Goal: Share content: Share content

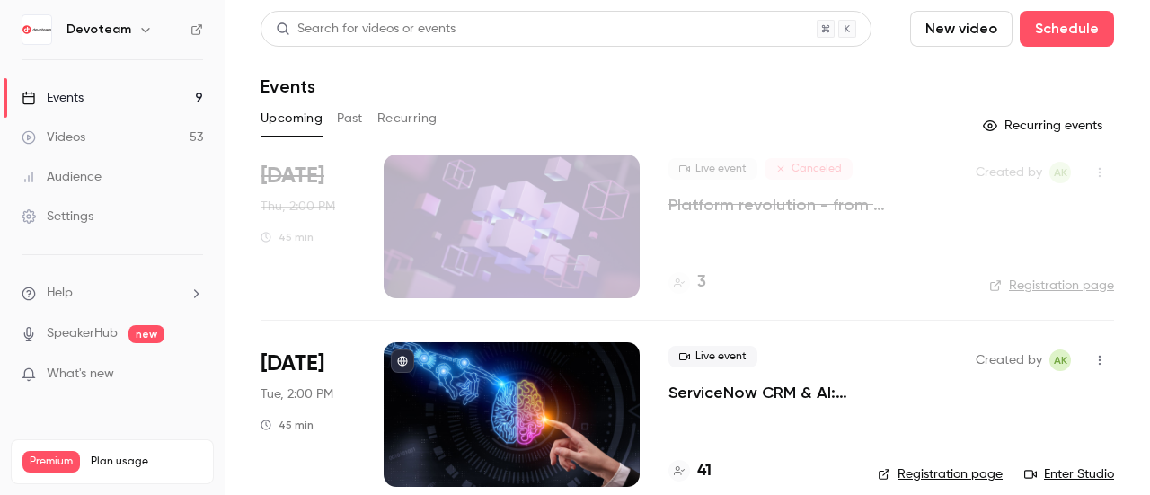
click at [351, 116] on button "Past" at bounding box center [350, 118] width 26 height 29
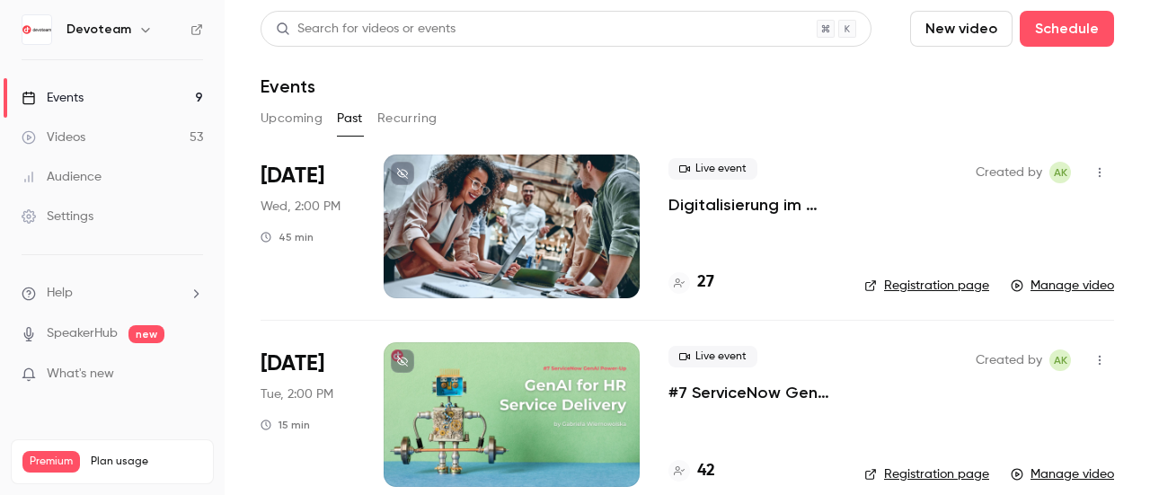
click at [1092, 172] on icon "button" at bounding box center [1099, 172] width 14 height 13
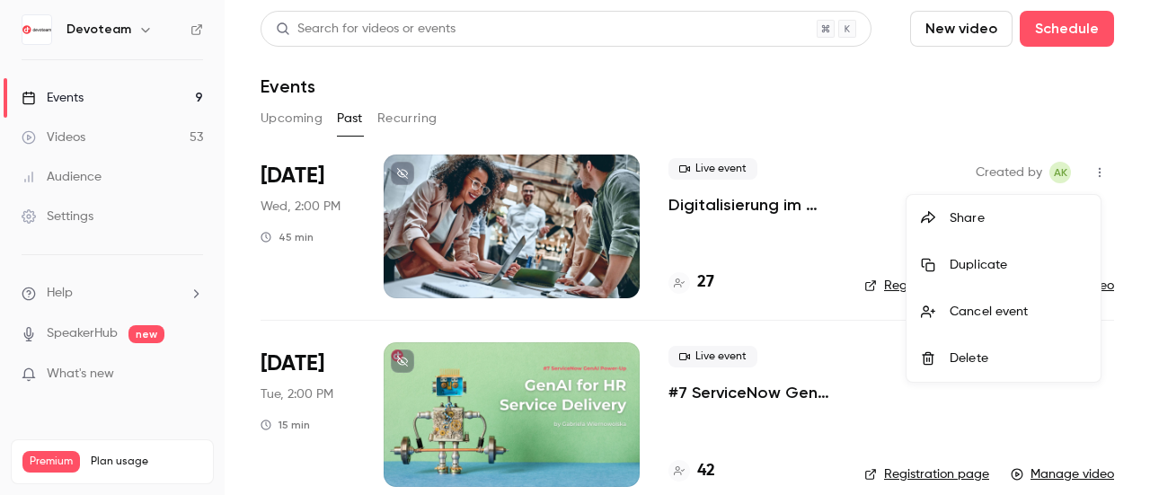
click at [829, 74] on div at bounding box center [575, 247] width 1150 height 495
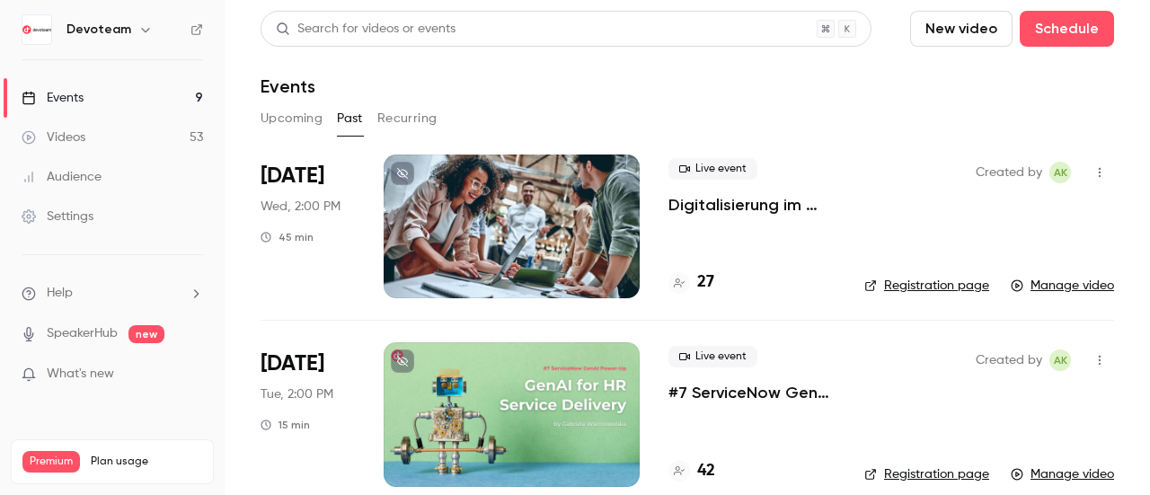
click at [466, 170] on div at bounding box center [511, 226] width 256 height 144
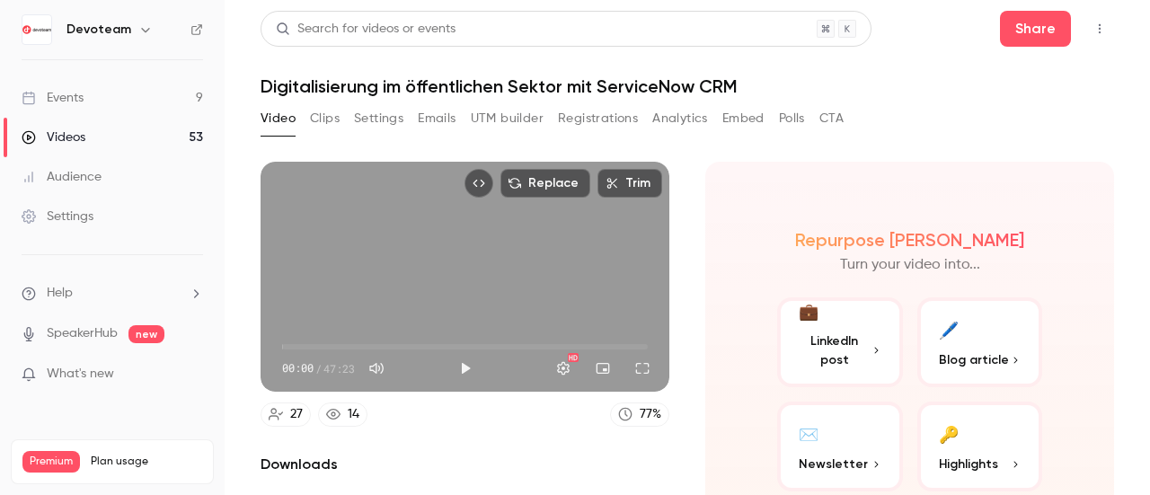
click at [433, 123] on button "Emails" at bounding box center [437, 118] width 38 height 29
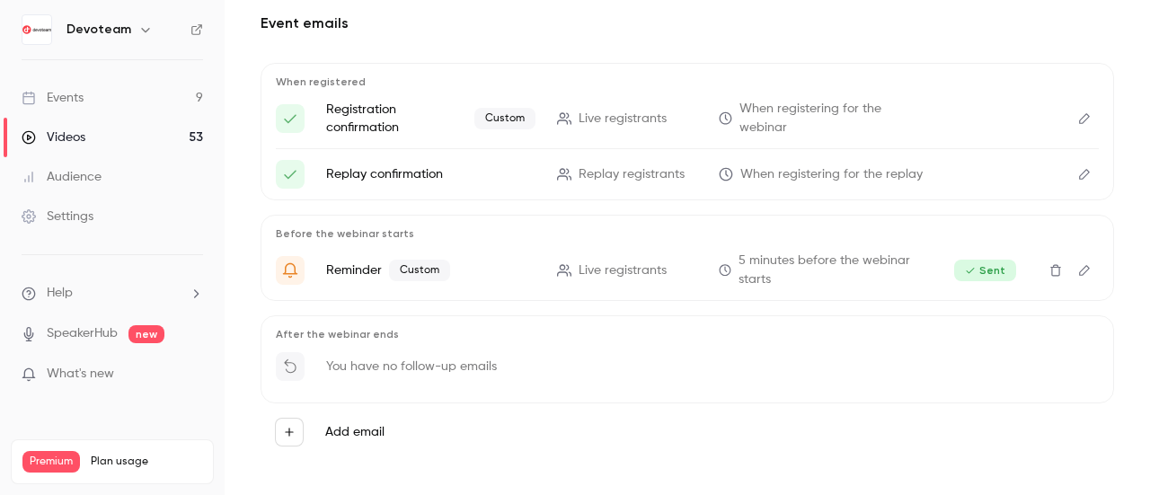
scroll to position [148, 0]
click at [364, 432] on label "Add email" at bounding box center [354, 433] width 59 height 18
click at [304, 432] on button "Add email" at bounding box center [289, 432] width 29 height 29
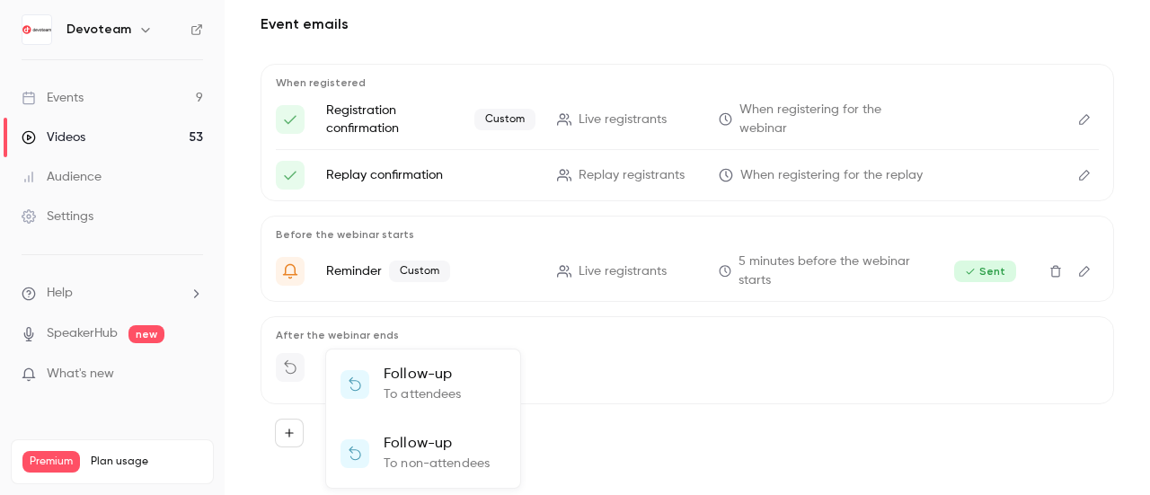
click at [667, 382] on div at bounding box center [575, 247] width 1150 height 495
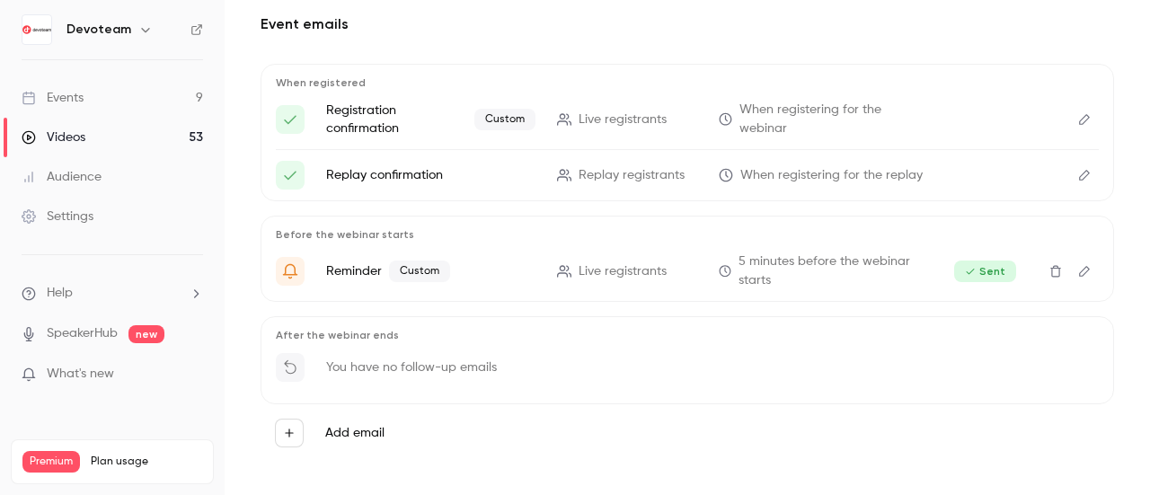
click at [349, 432] on label "Add email" at bounding box center [354, 433] width 59 height 18
click at [304, 432] on button "Add email" at bounding box center [289, 432] width 29 height 29
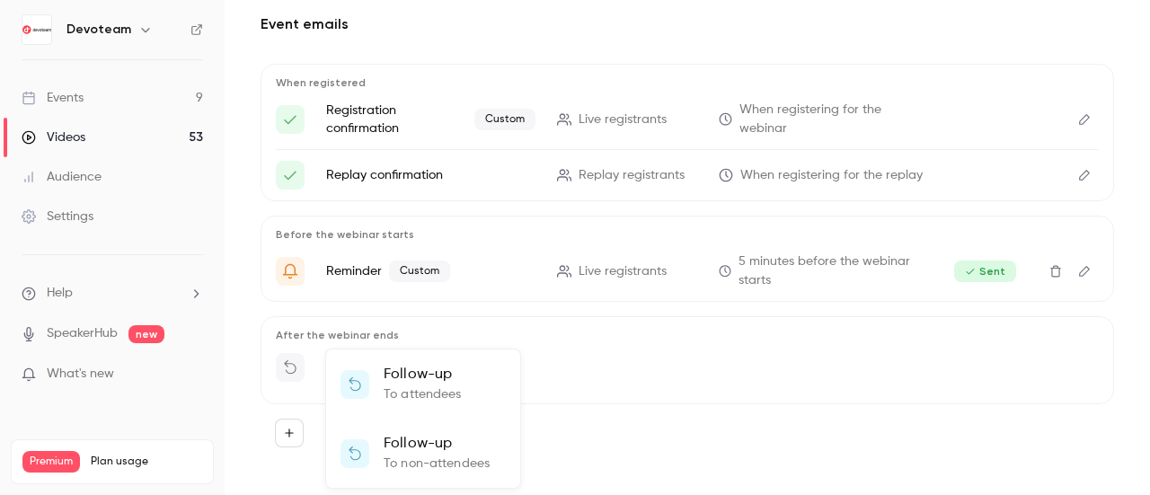
click at [835, 401] on div at bounding box center [575, 247] width 1150 height 495
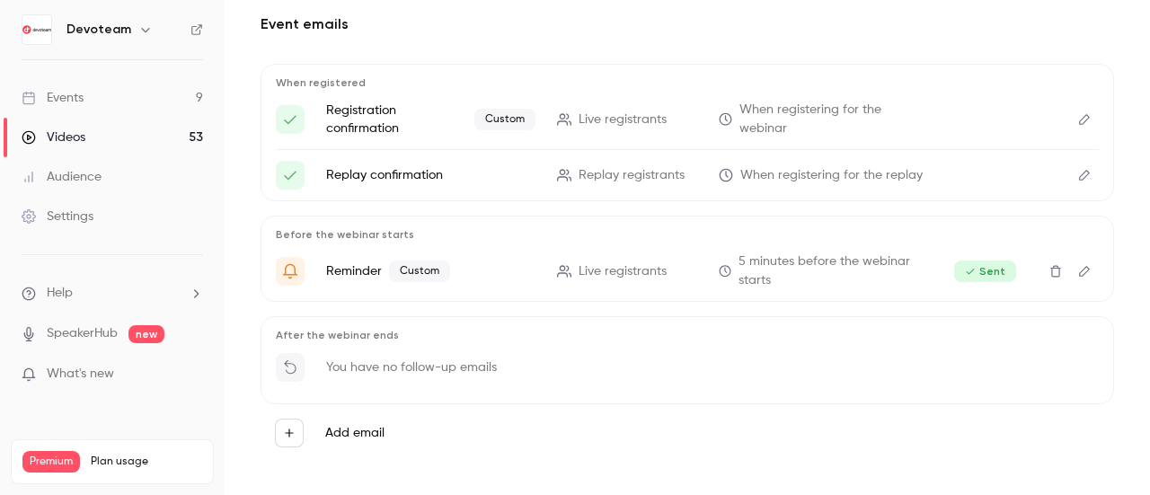
click at [366, 432] on label "Add email" at bounding box center [354, 433] width 59 height 18
click at [304, 432] on button "Add email" at bounding box center [289, 432] width 29 height 29
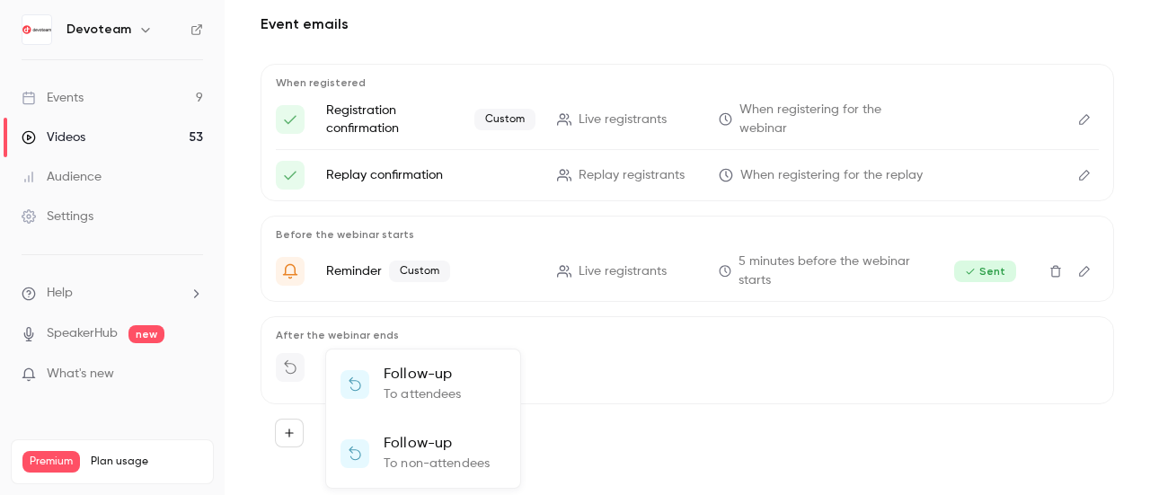
click at [575, 405] on div at bounding box center [575, 247] width 1150 height 495
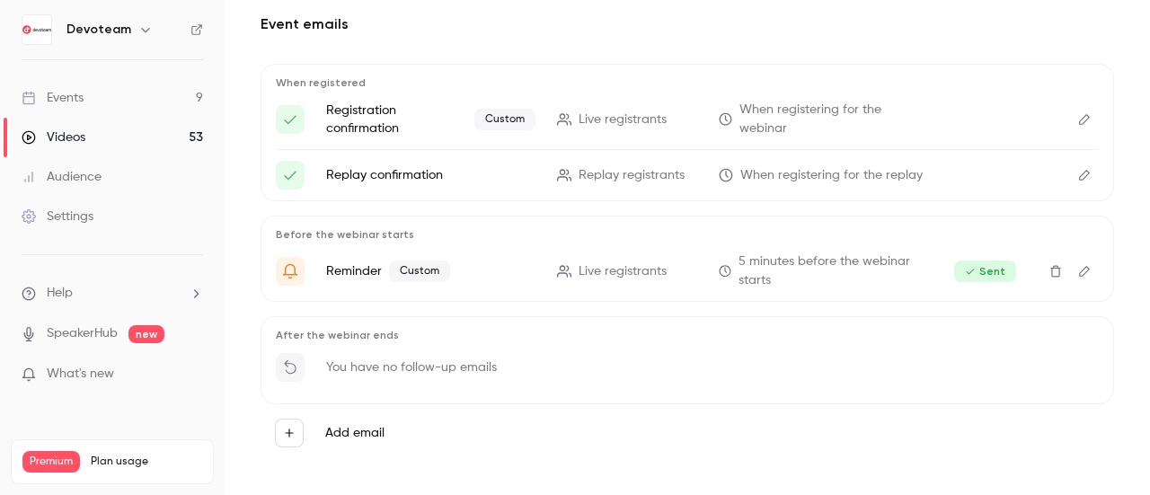
click at [105, 137] on link "Videos 53" at bounding box center [112, 138] width 225 height 40
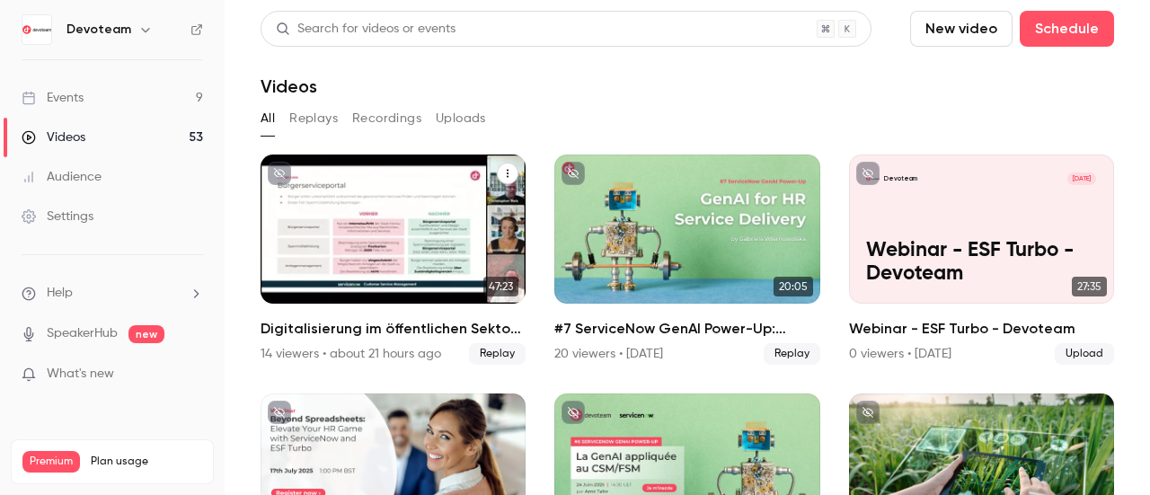
click at [507, 177] on icon "Digitalisierung im öffentlichen Sektor mit ServiceNow CRM" at bounding box center [508, 174] width 2 height 8
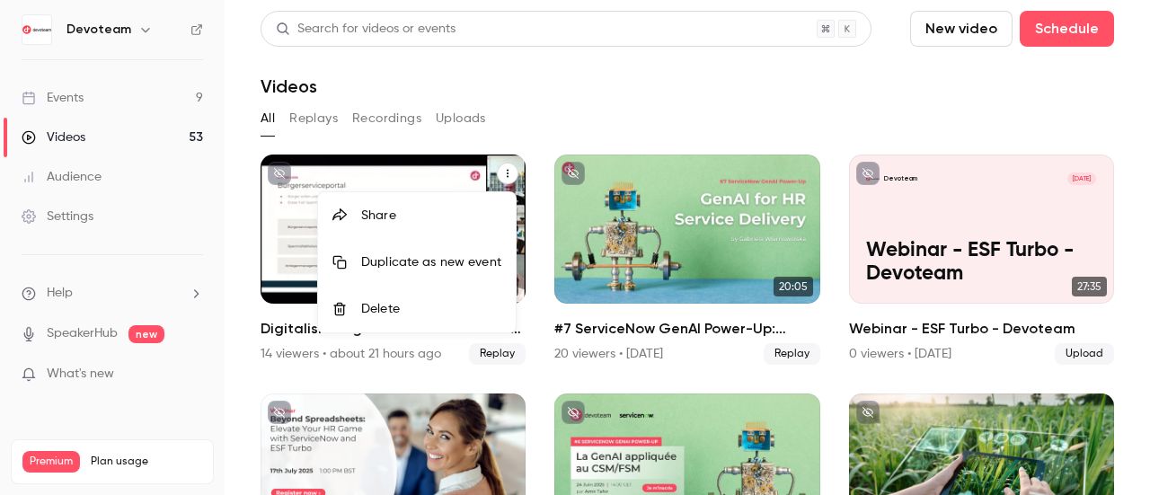
click at [383, 211] on div "Share" at bounding box center [431, 216] width 140 height 18
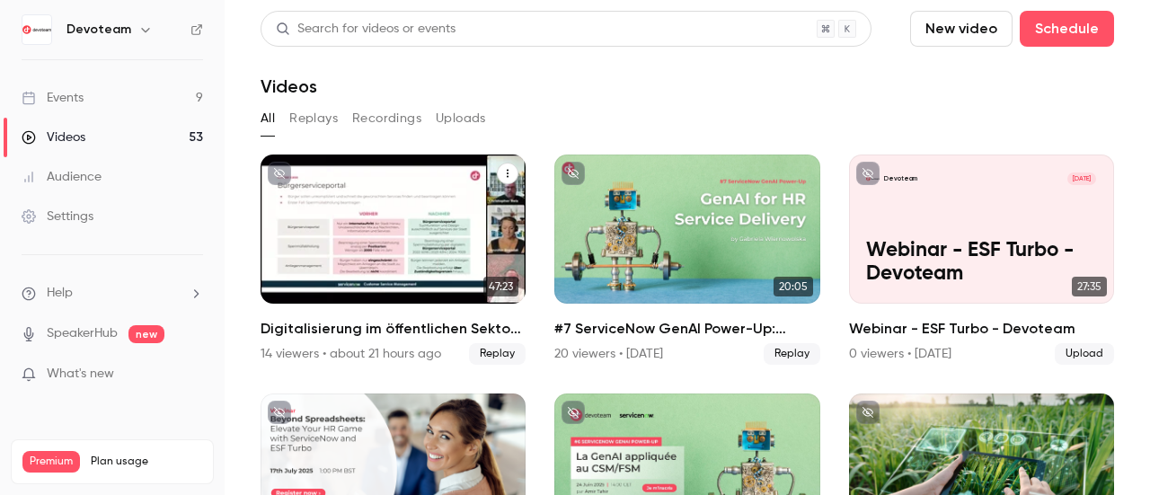
click at [509, 170] on button "Digitalisierung im öffentlichen Sektor mit ServiceNow CRM" at bounding box center [508, 174] width 22 height 22
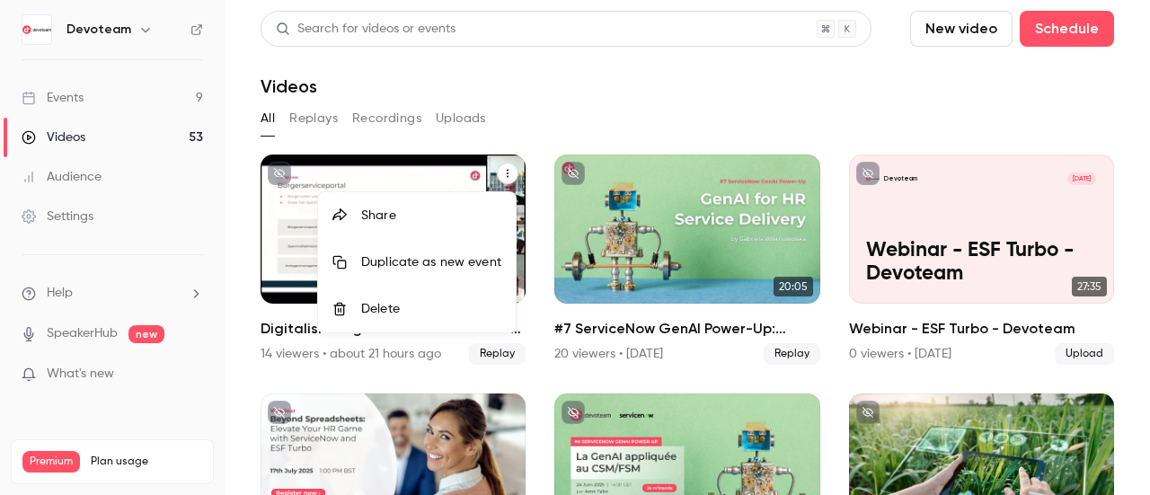
click at [452, 208] on div "Share" at bounding box center [431, 216] width 140 height 18
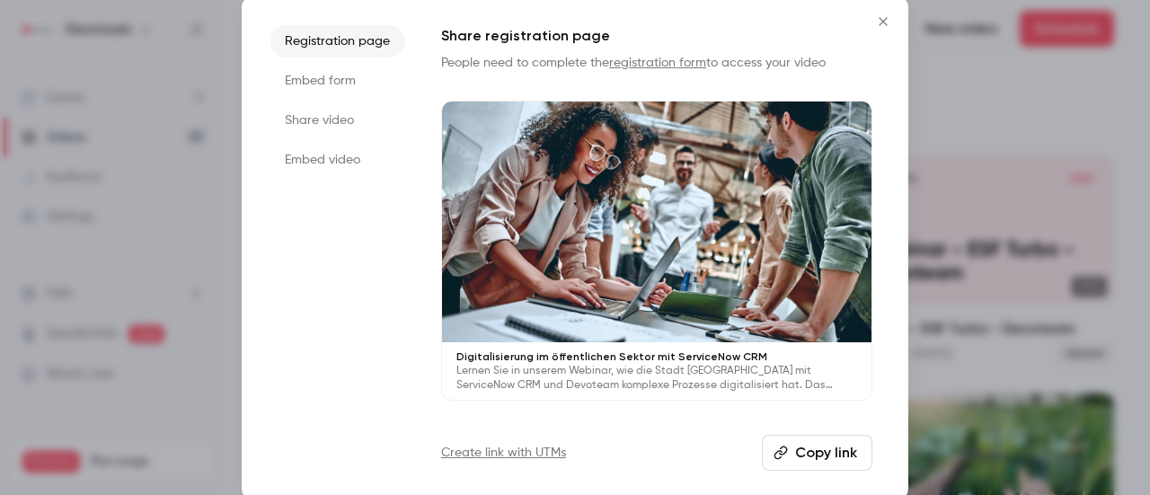
click at [821, 447] on button "Copy link" at bounding box center [817, 453] width 110 height 36
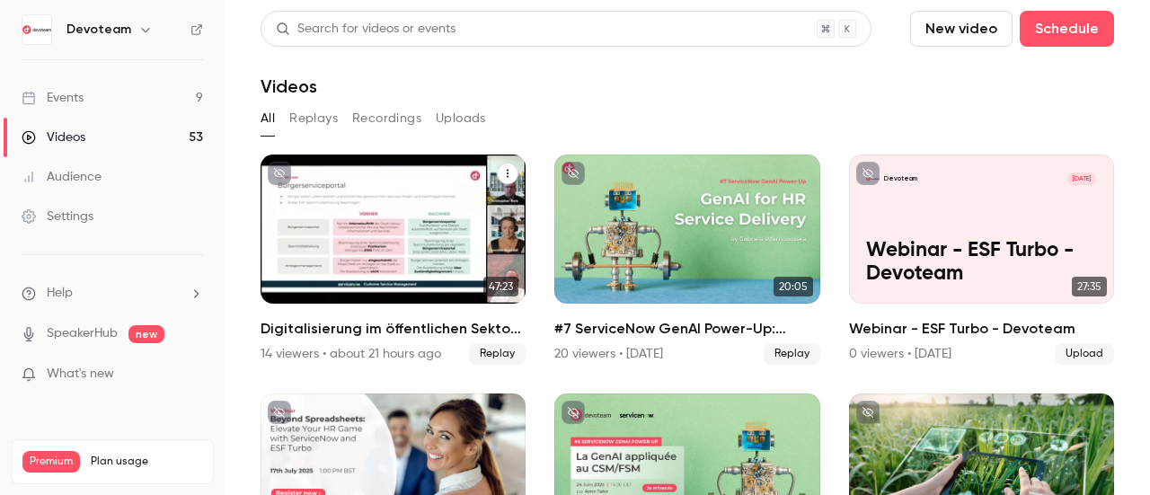
click at [402, 229] on div "Digitalisierung im öffentlichen Sektor mit ServiceNow CRM" at bounding box center [392, 228] width 265 height 149
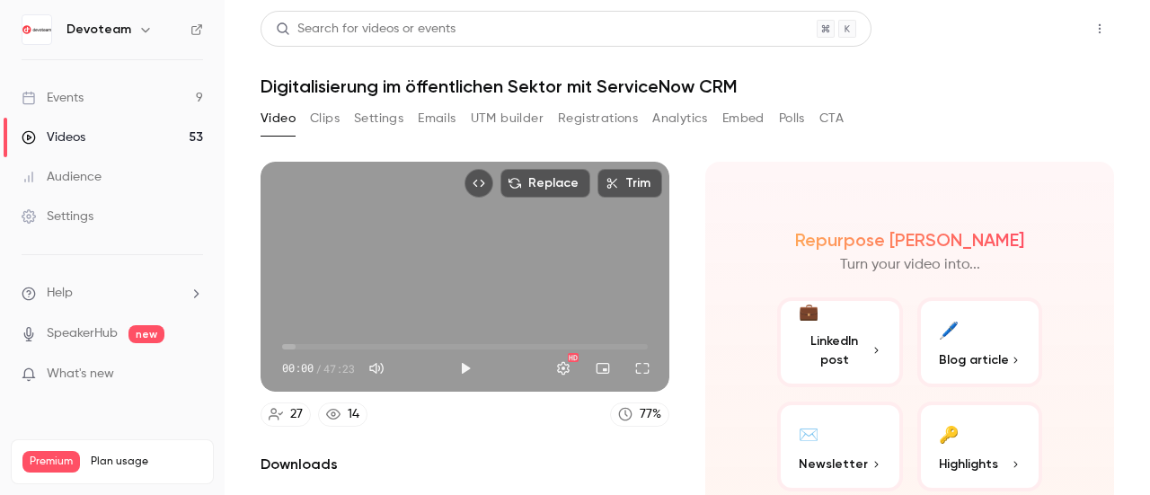
click at [1025, 24] on button "Share" at bounding box center [1035, 29] width 71 height 36
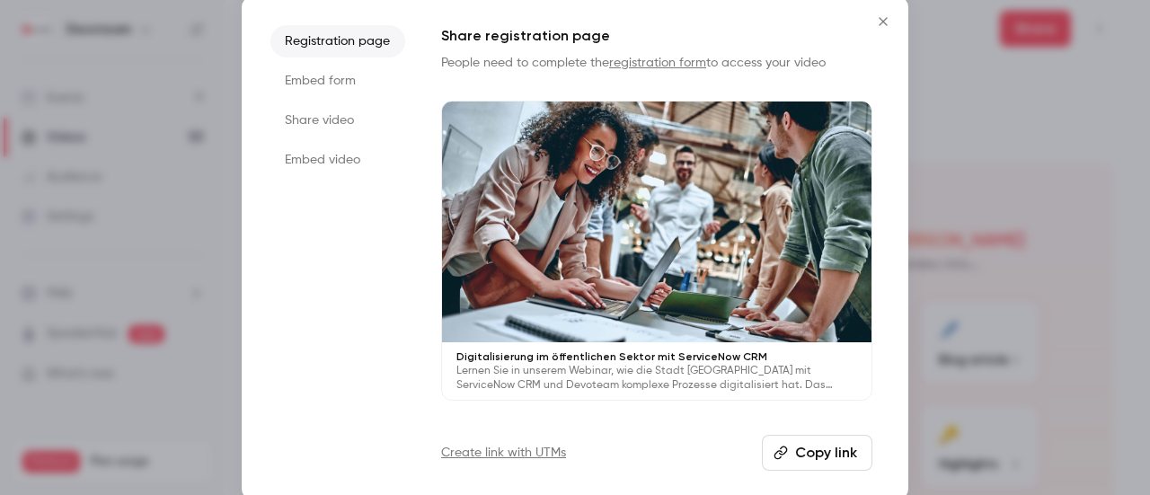
click at [341, 114] on li "Share video" at bounding box center [337, 120] width 135 height 32
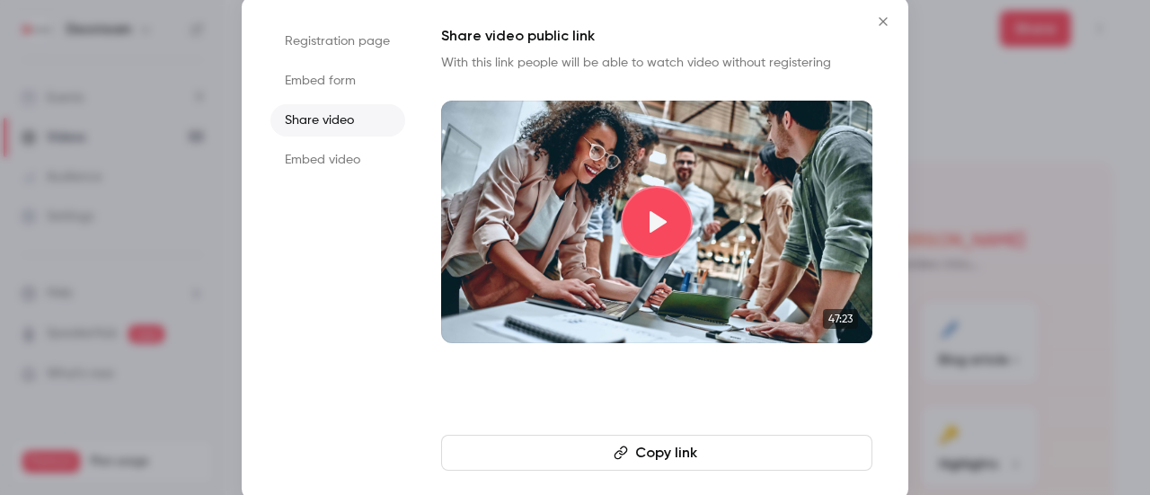
click at [642, 463] on button "Copy link" at bounding box center [656, 453] width 431 height 36
click at [885, 27] on icon "Close" at bounding box center [883, 21] width 22 height 14
